Goal: Communication & Community: Ask a question

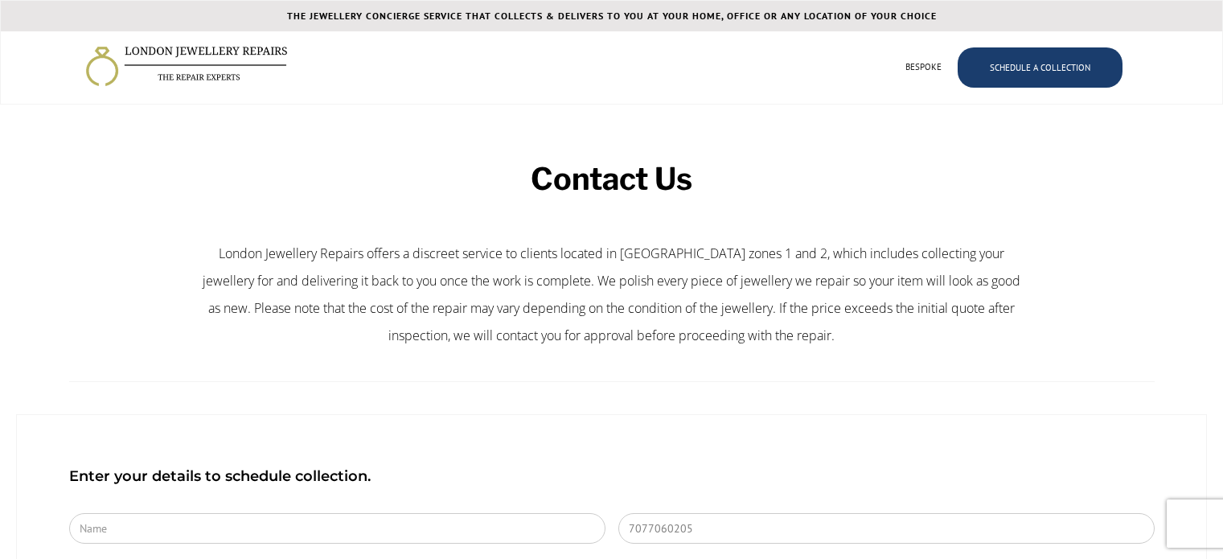
type input "[EMAIL_ADDRESS][DOMAIN_NAME]"
type textarea "Hi Londonjewelleryrepairs Team! Hello, Warm greetings! I've recently completed …"
type input "[PERSON_NAME]"
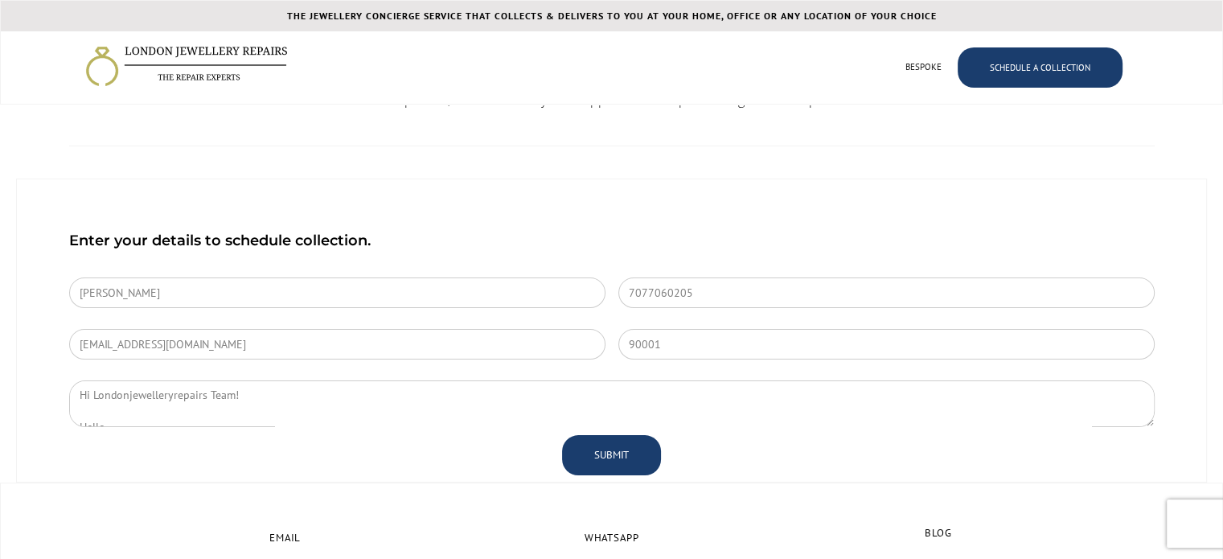
scroll to position [241, 0]
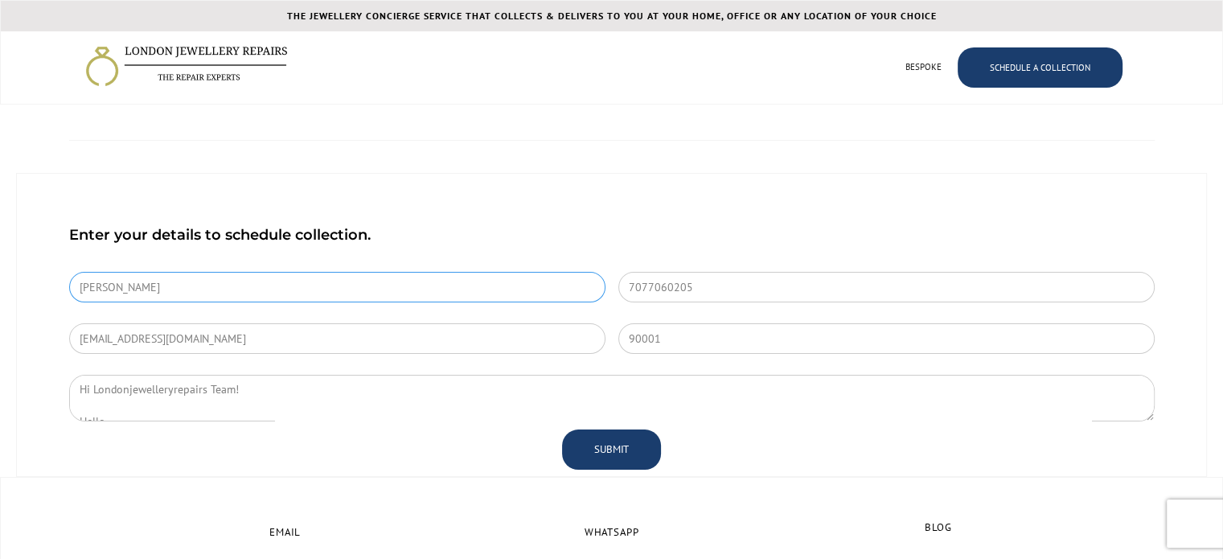
drag, startPoint x: 284, startPoint y: 294, endPoint x: 263, endPoint y: 295, distance: 20.9
click at [284, 294] on input "[PERSON_NAME]" at bounding box center [337, 287] width 536 height 31
drag, startPoint x: 605, startPoint y: 445, endPoint x: 756, endPoint y: 412, distance: 153.7
click at [608, 444] on input "SUBMIT" at bounding box center [611, 449] width 99 height 40
type input "Submitting..."
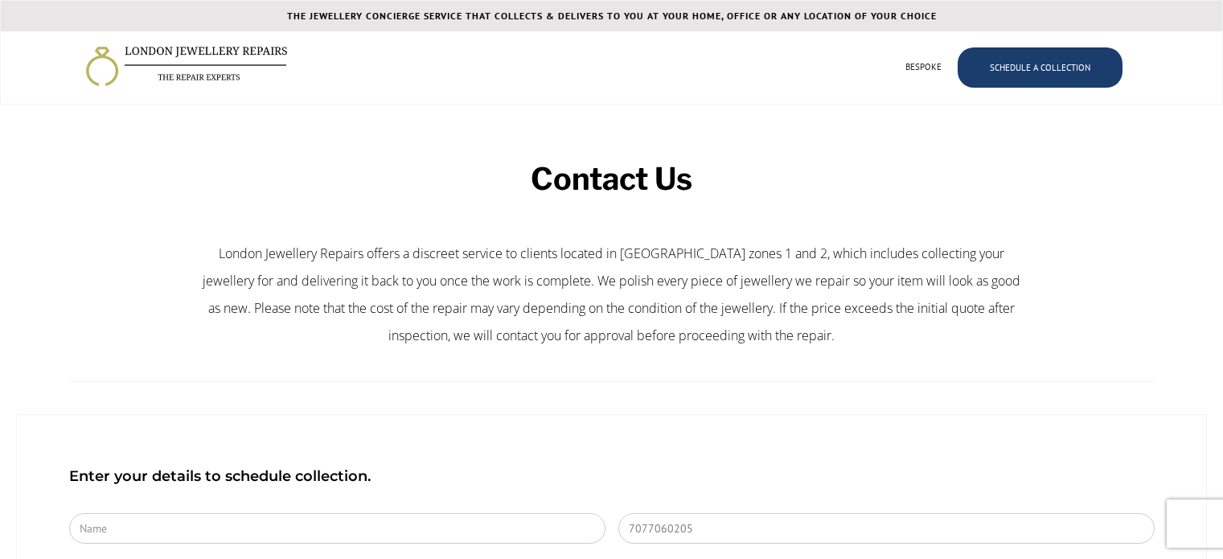
type input "90001"
type input "[GEOGRAPHIC_DATA]"
type textarea "Hi Londonjewelleryrepairs Team! Hello, Warm greetings! I've recently completed …"
type input "[PERSON_NAME]"
